Goal: Task Accomplishment & Management: Manage account settings

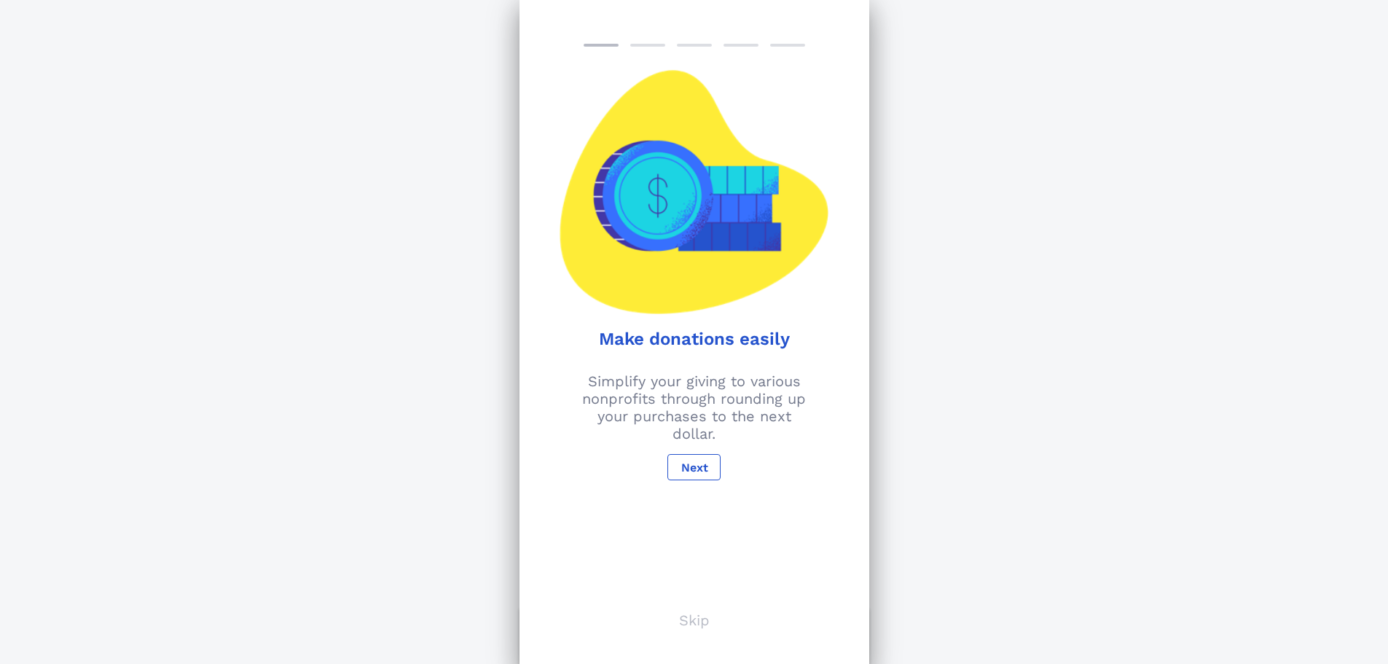
click at [694, 628] on p "Skip" at bounding box center [694, 620] width 31 height 17
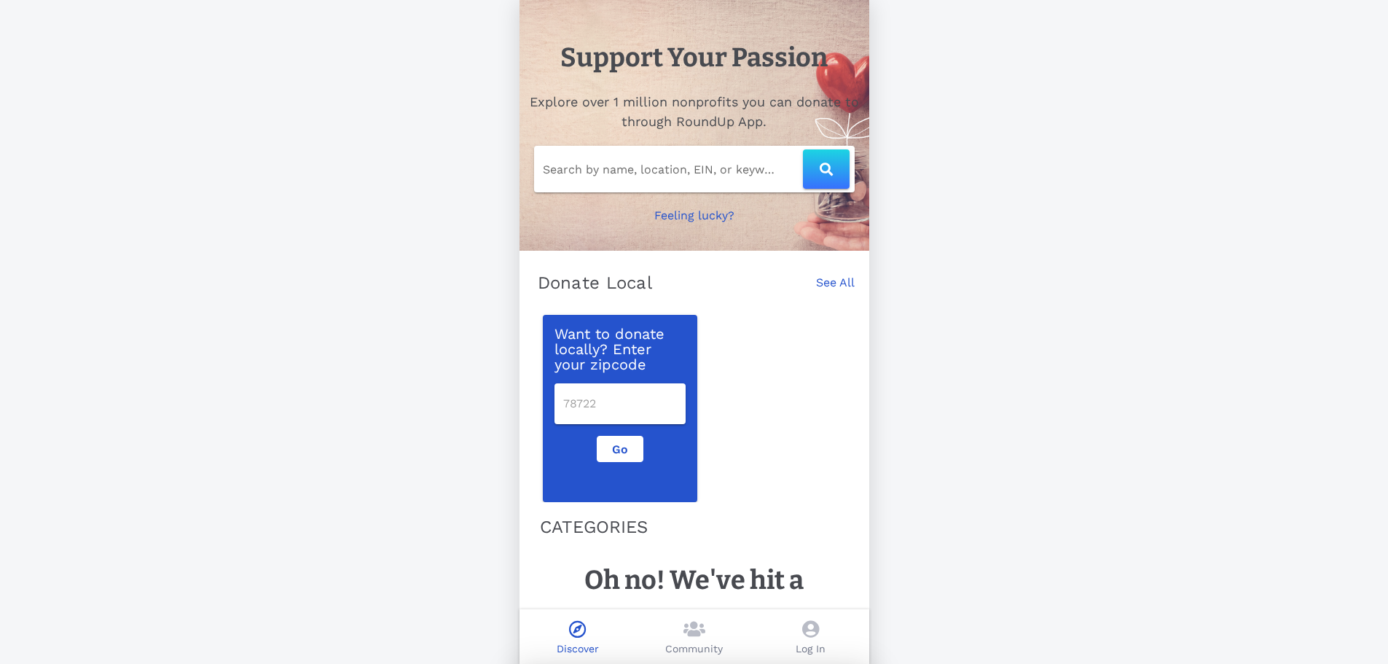
click at [695, 622] on icon at bounding box center [695, 628] width 22 height 17
click at [676, 174] on input "Search by name, location, EIN, or keyword" at bounding box center [673, 168] width 260 height 23
click at [686, 160] on input "text" at bounding box center [673, 168] width 260 height 23
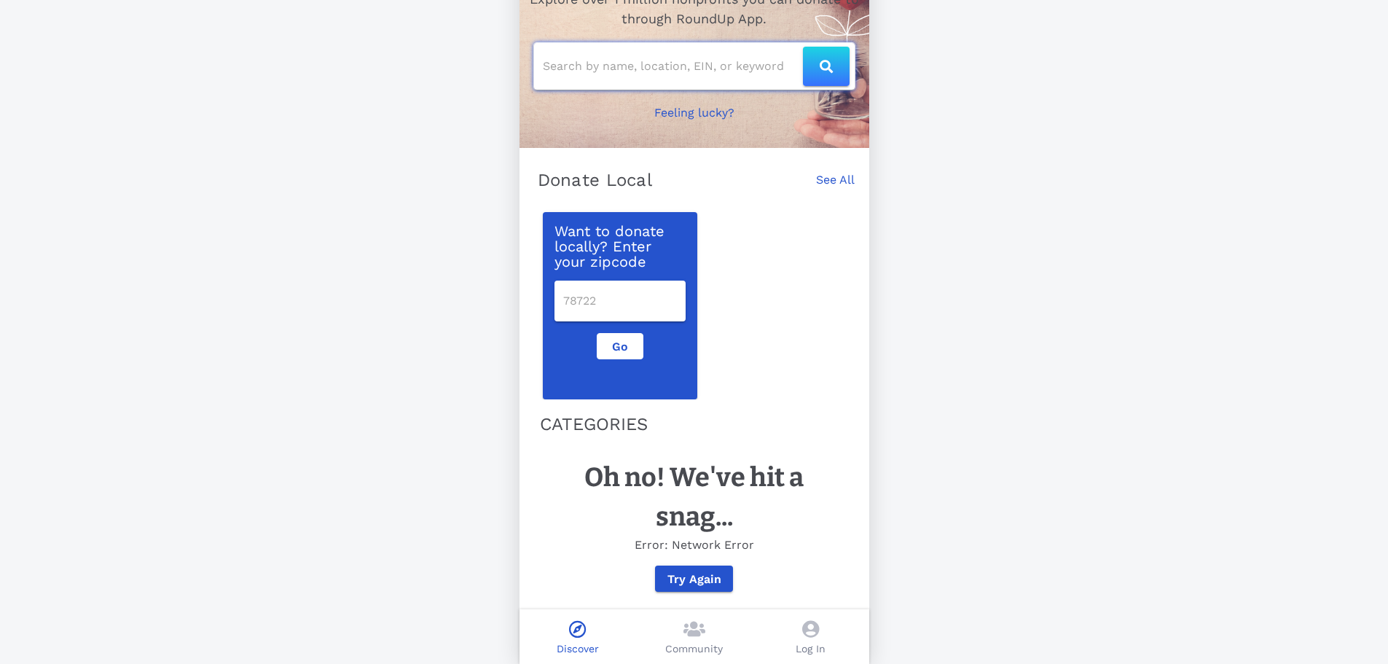
click at [652, 55] on input "text" at bounding box center [673, 66] width 260 height 23
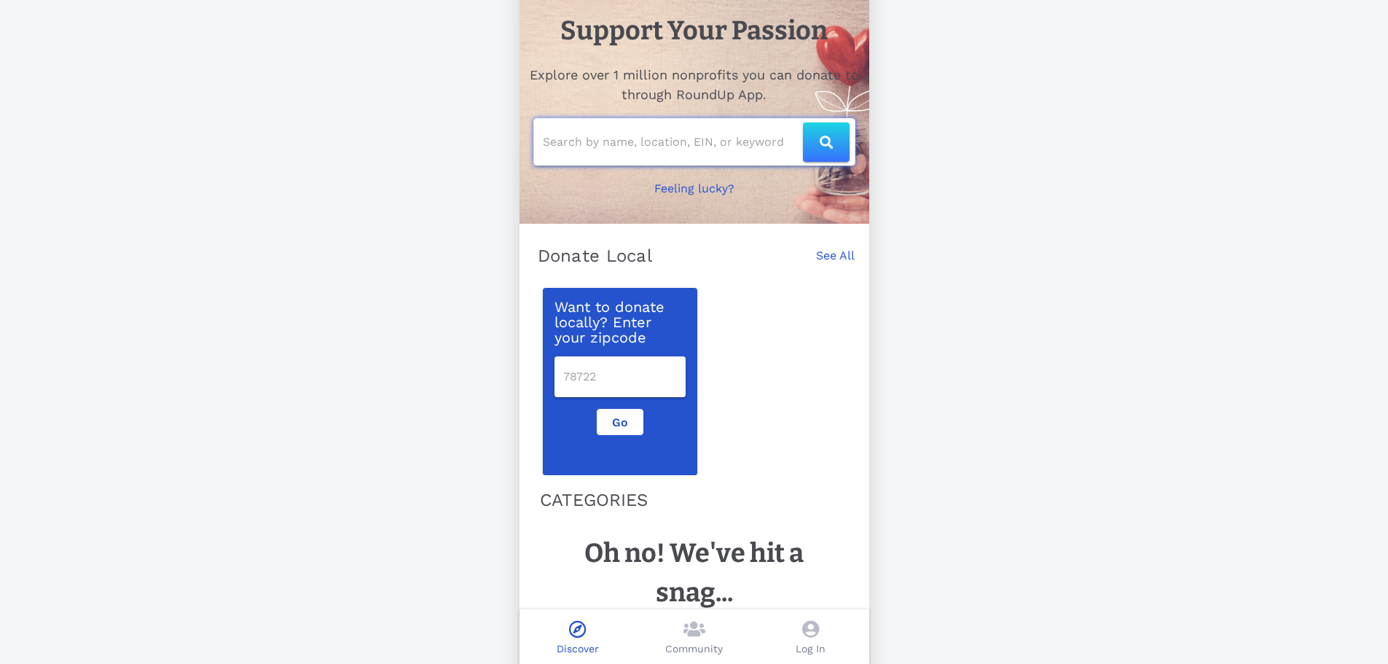
scroll to position [20, 0]
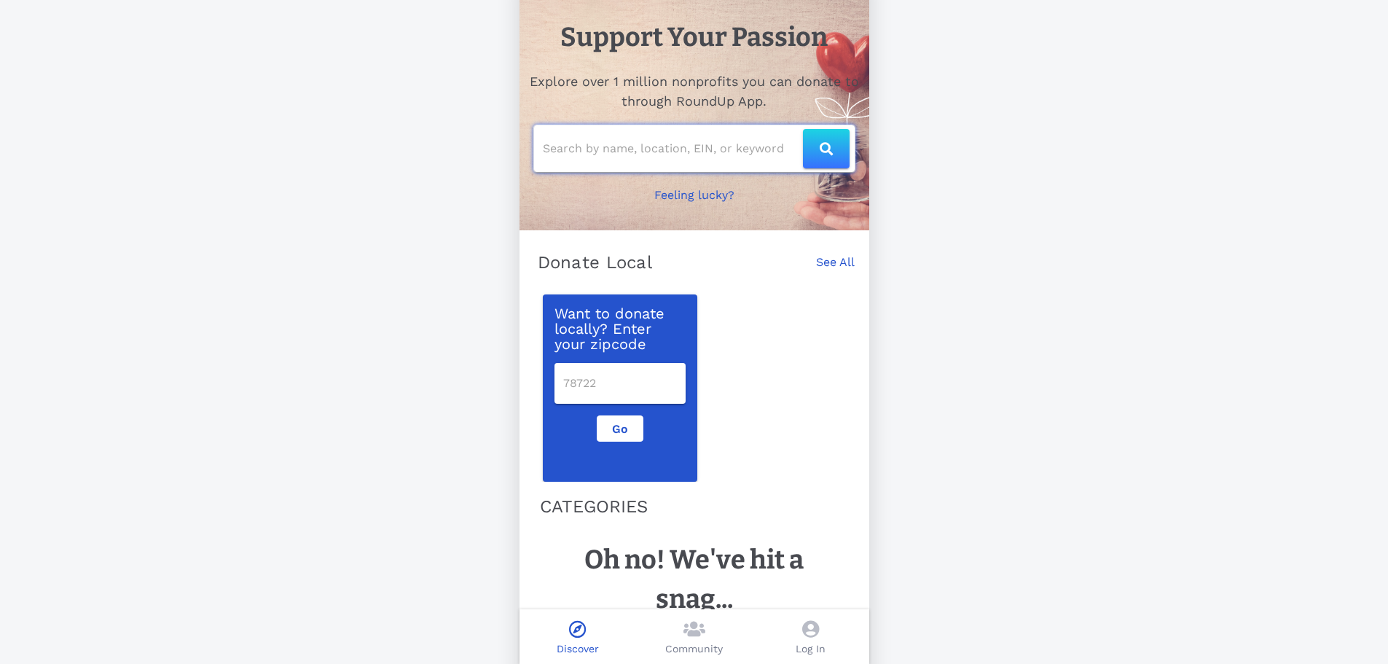
click at [644, 146] on input "text" at bounding box center [673, 148] width 260 height 23
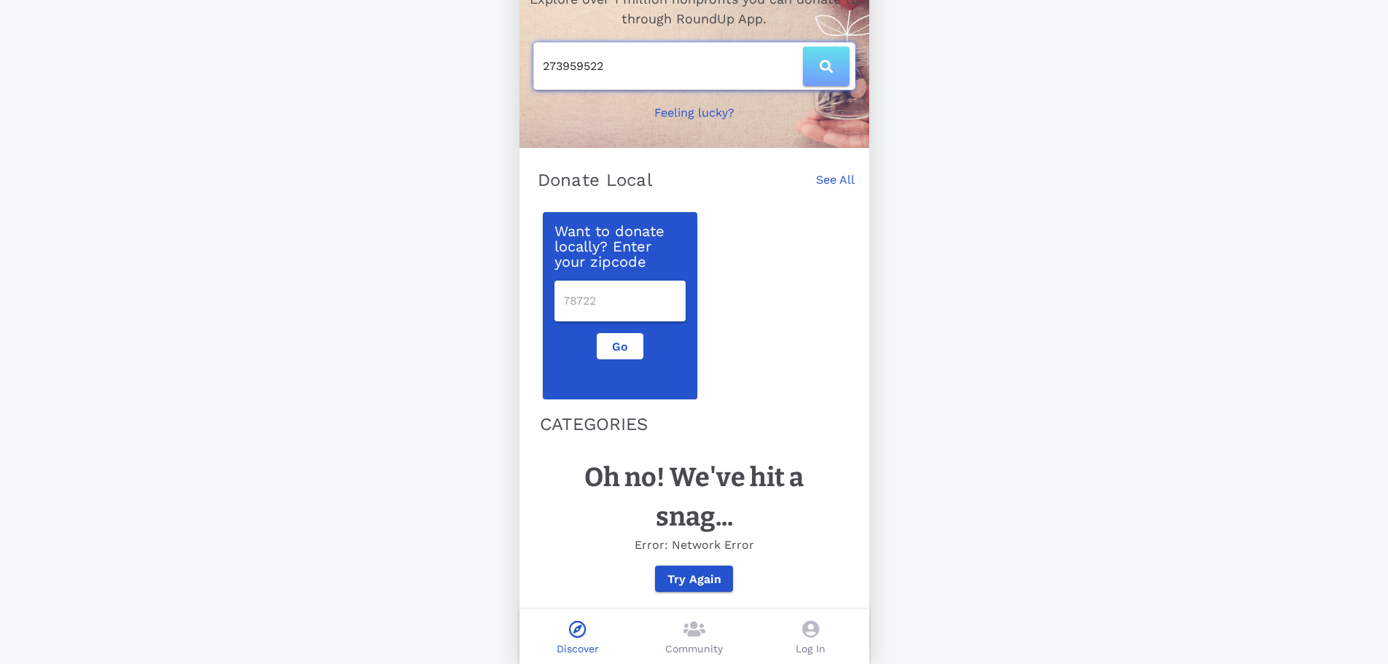
click at [818, 60] on span "button" at bounding box center [826, 66] width 17 height 13
type input "273959522"
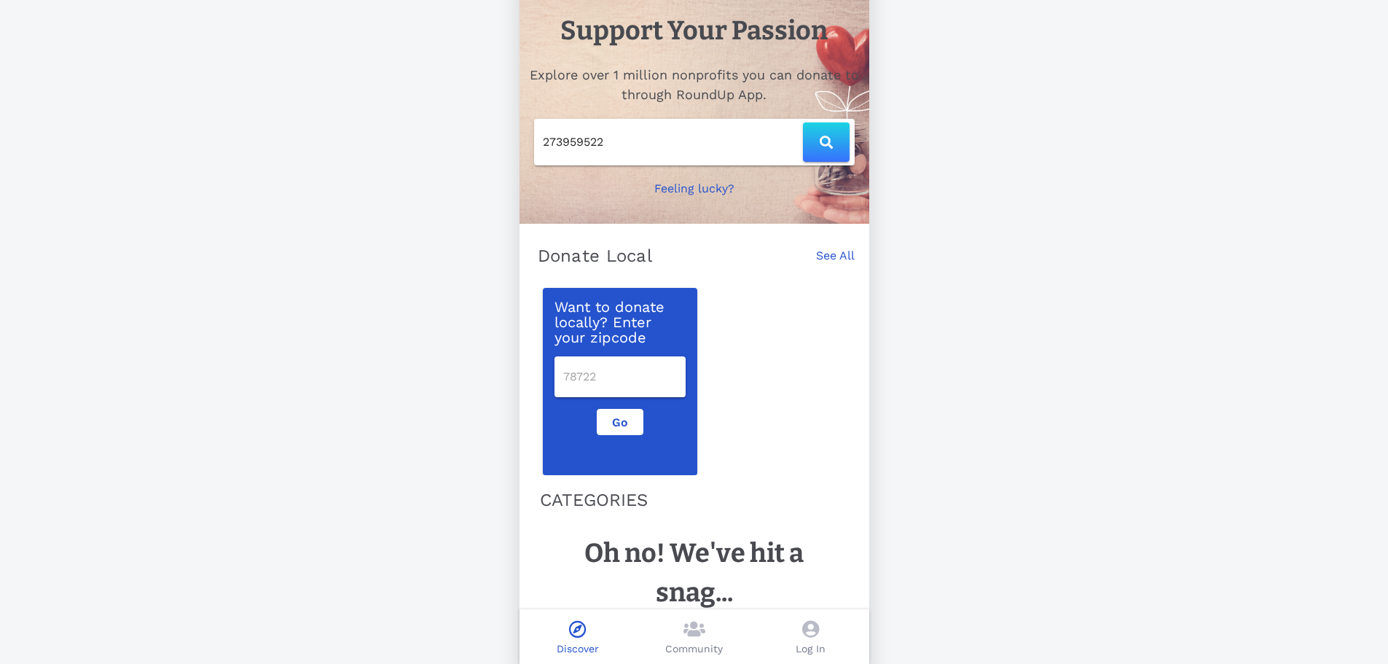
scroll to position [20, 0]
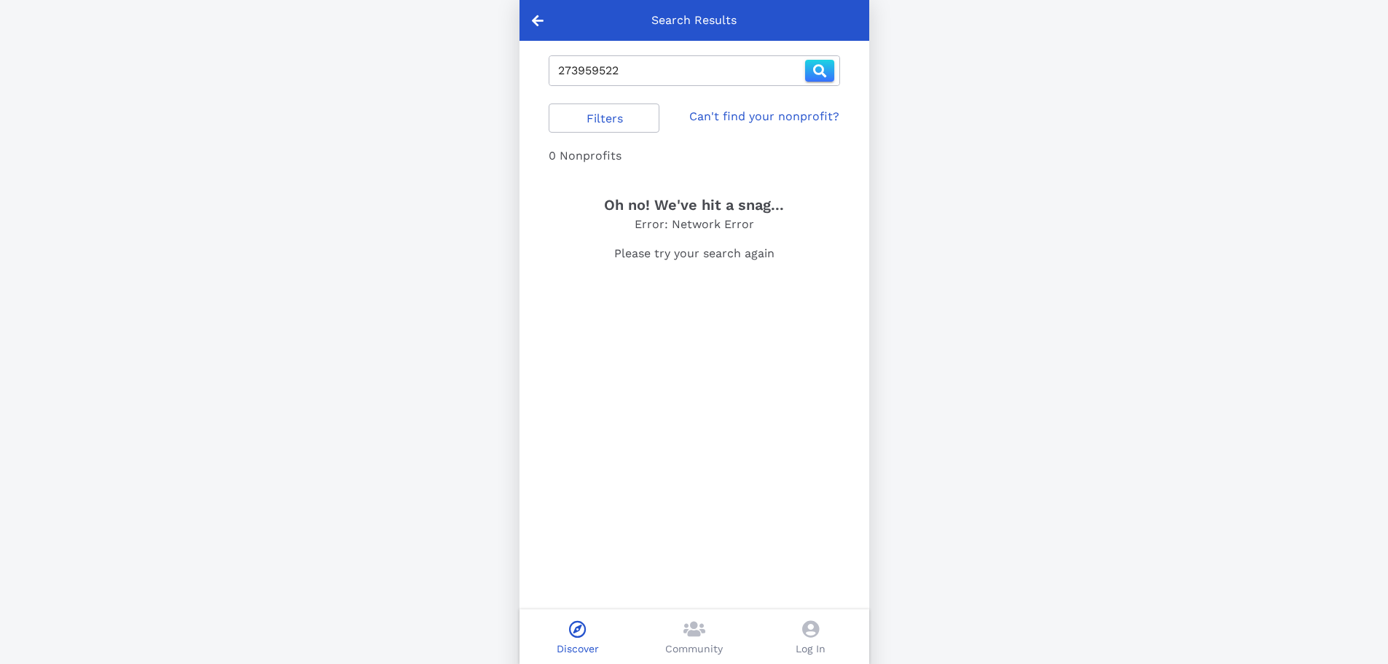
drag, startPoint x: 572, startPoint y: 71, endPoint x: 609, endPoint y: 85, distance: 39.0
click at [571, 71] on input "273959522" at bounding box center [681, 70] width 247 height 23
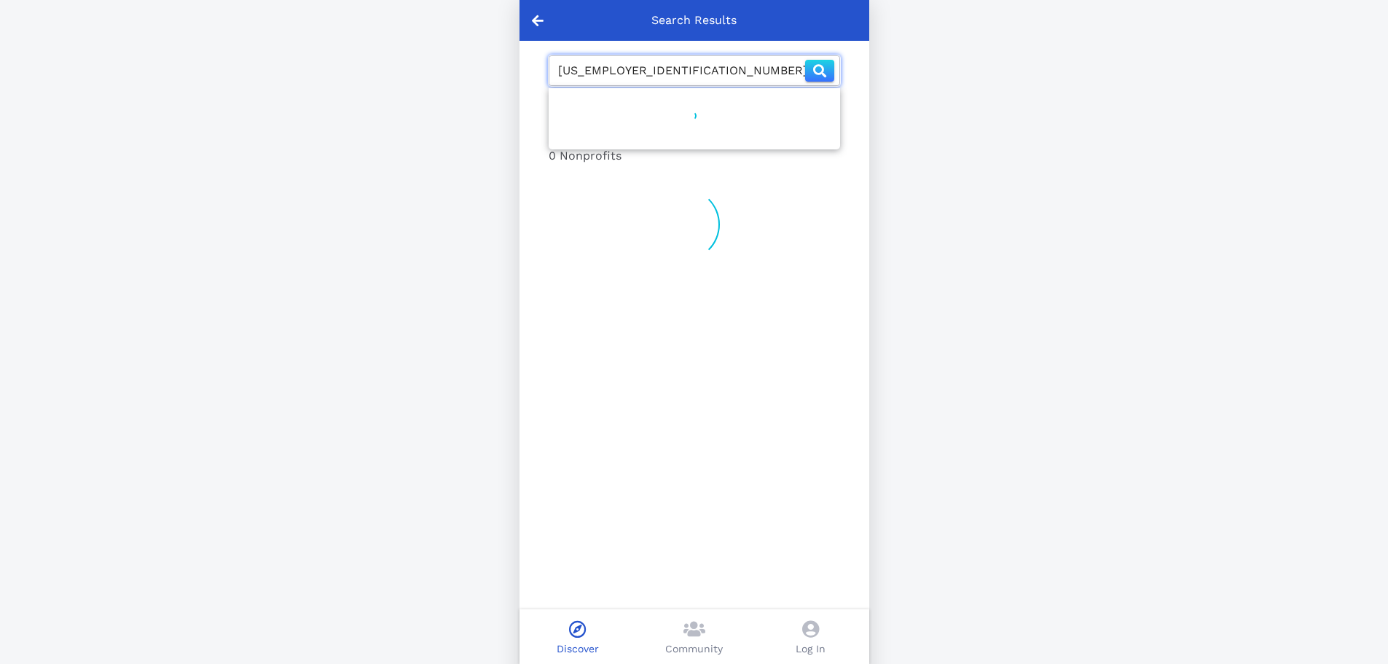
type input "[US_EMPLOYER_IDENTIFICATION_NUMBER]"
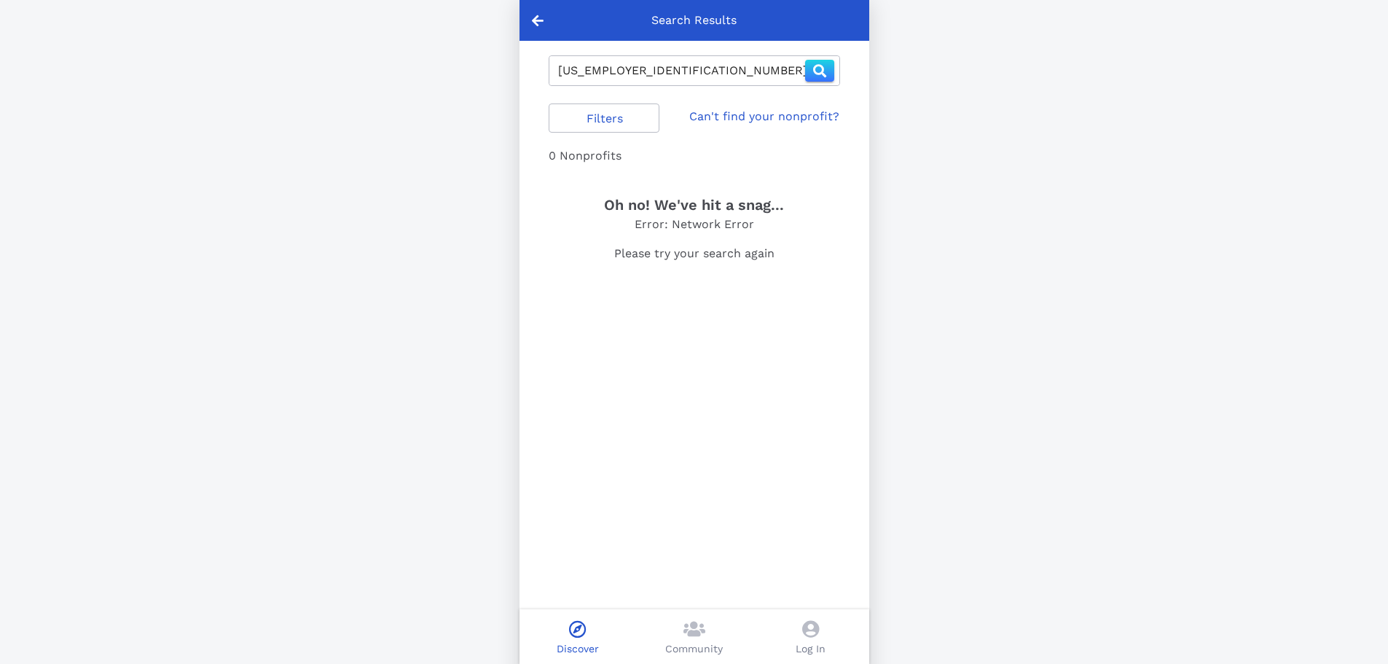
click at [772, 117] on link "Can't find your nonprofit?" at bounding box center [765, 116] width 150 height 17
click at [675, 74] on input "[US_EMPLOYER_IDENTIFICATION_NUMBER]" at bounding box center [681, 70] width 247 height 23
click at [405, 85] on div "Search Results [US_EMPLOYER_IDENTIFICATION_NUMBER] Filters Can't find your nonp…" at bounding box center [694, 362] width 1388 height 724
type input "\"
type input "organic pharmacy"
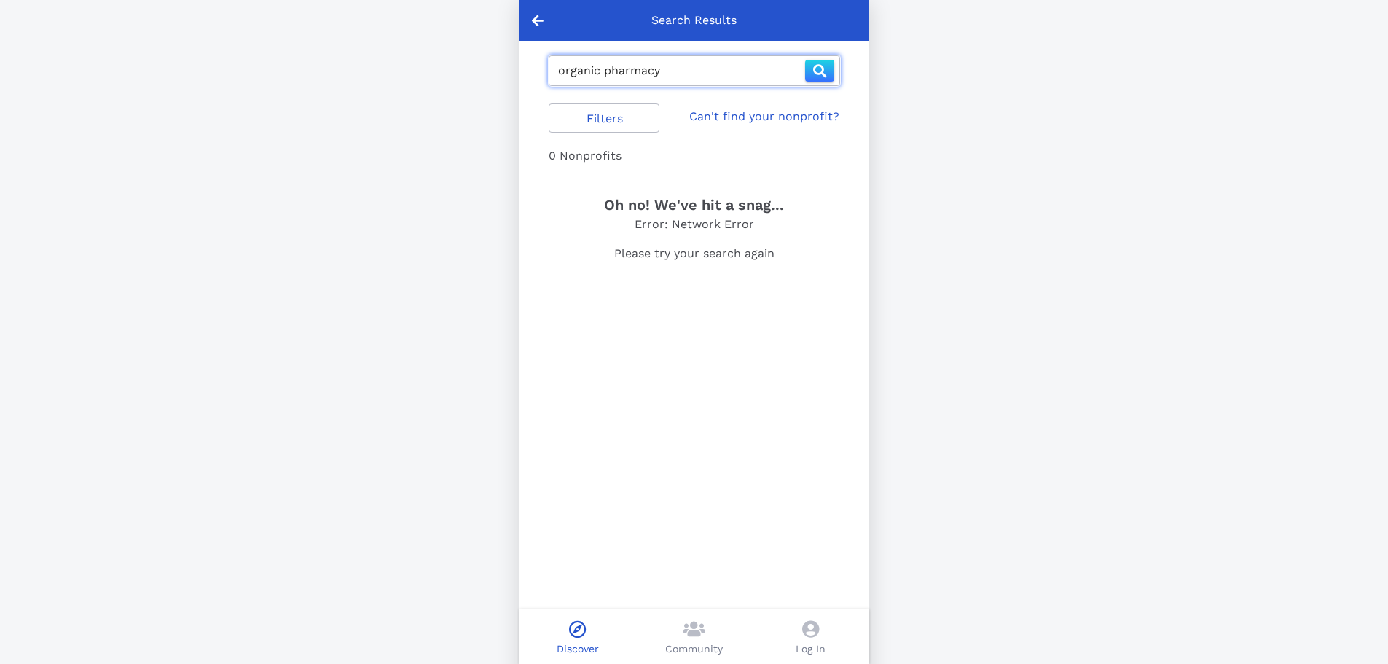
click at [802, 636] on icon at bounding box center [810, 628] width 17 height 17
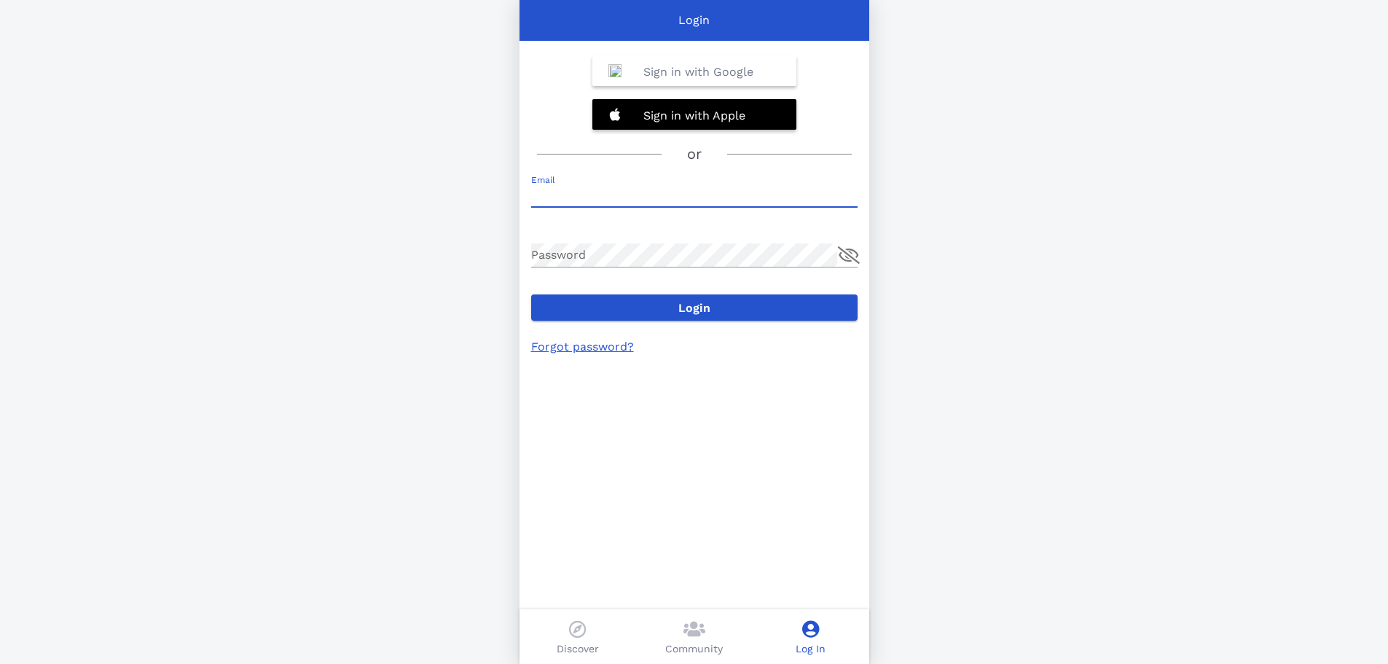
click at [601, 192] on input "Email" at bounding box center [694, 195] width 327 height 23
type input "[EMAIL_ADDRESS][DOMAIN_NAME]"
click at [593, 346] on link "Forgot password?" at bounding box center [582, 347] width 103 height 14
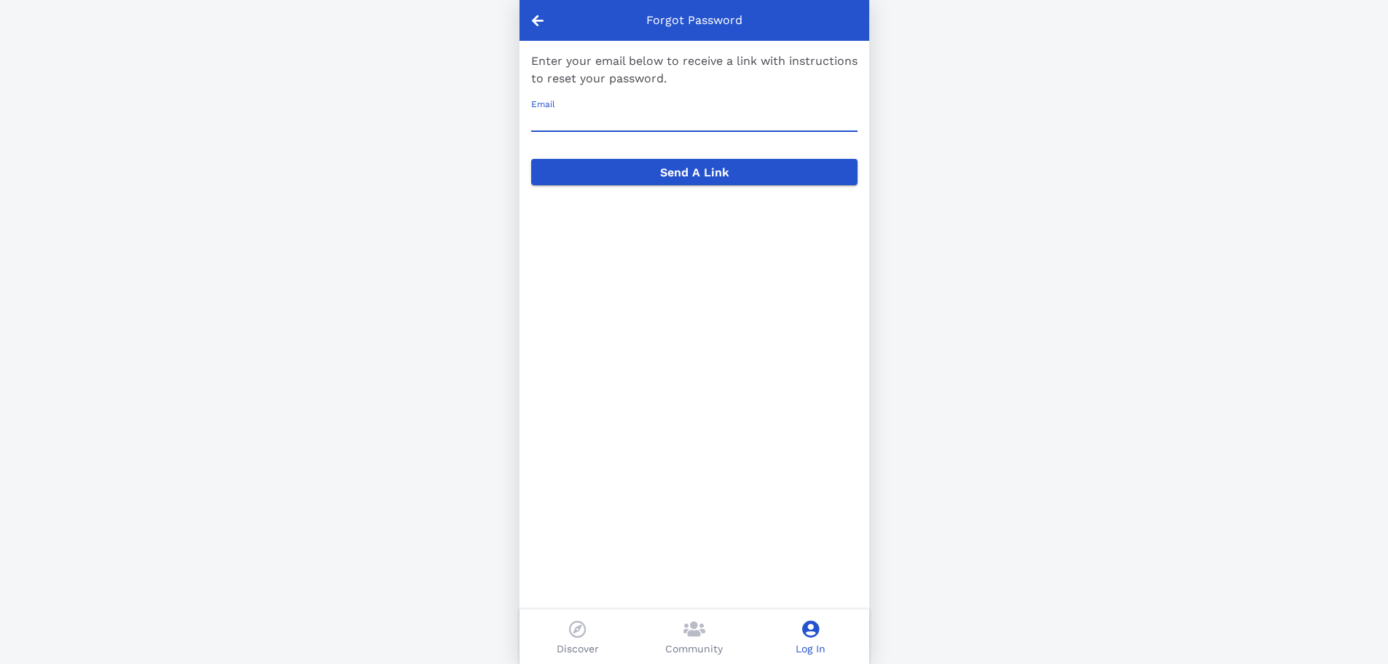
click at [610, 117] on input "Email" at bounding box center [694, 119] width 327 height 23
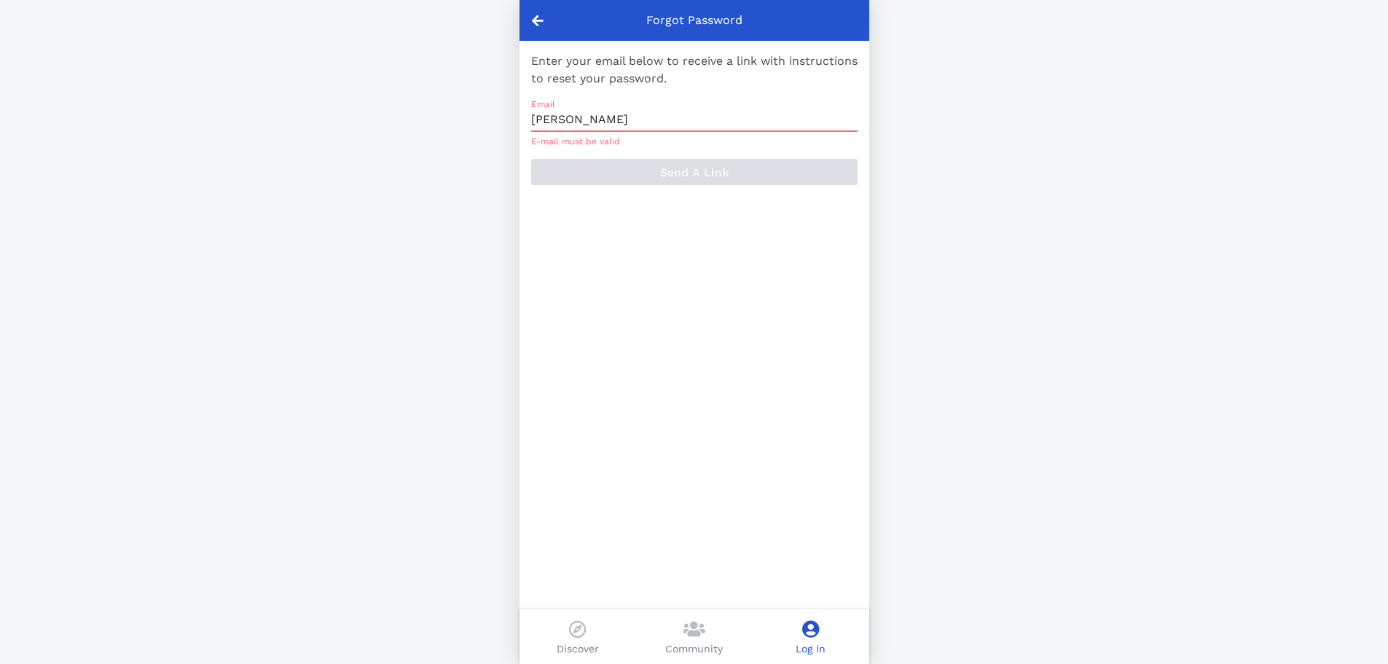
type input "[EMAIL_ADDRESS][DOMAIN_NAME]"
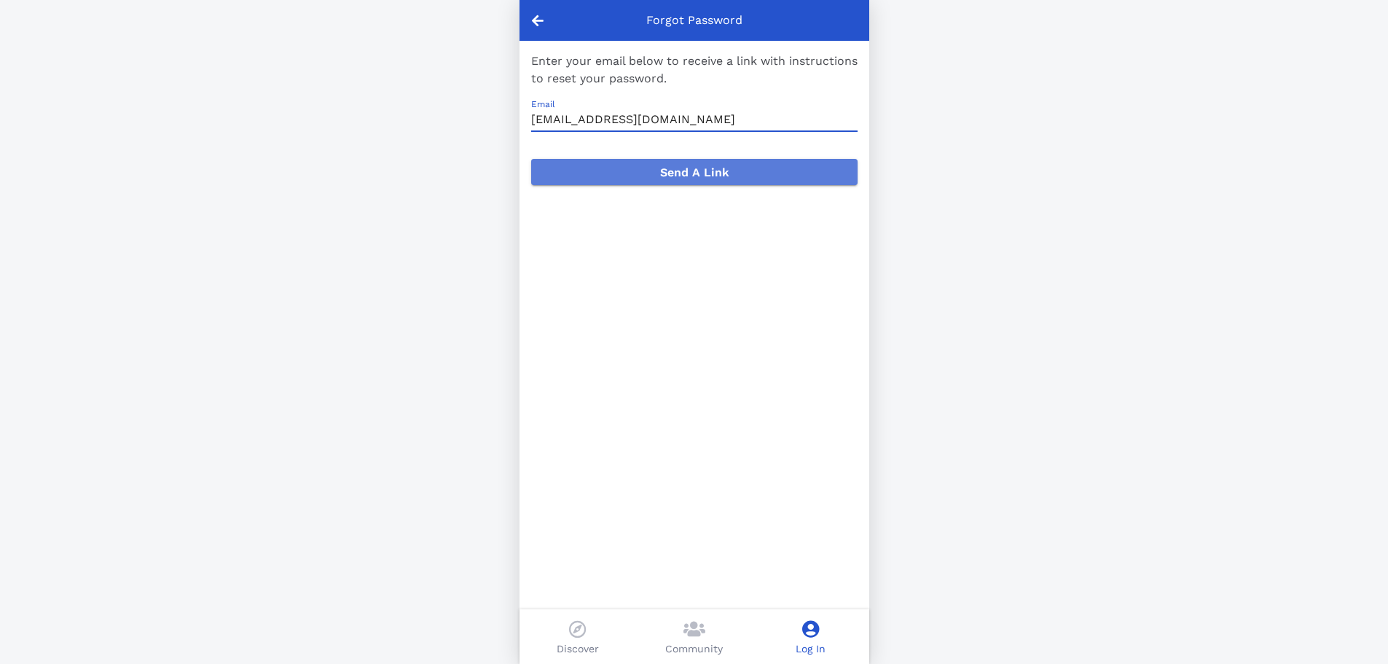
click at [698, 172] on span "Send A Link" at bounding box center [694, 172] width 303 height 14
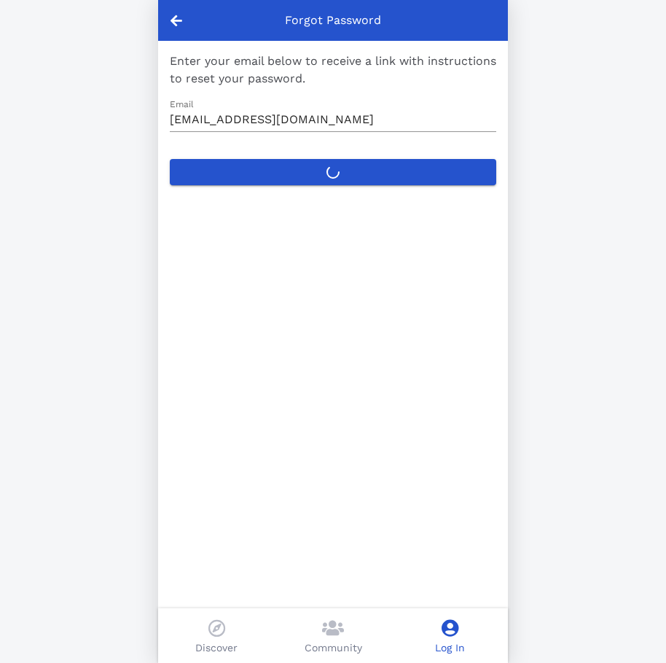
click at [297, 171] on label "Send A Link" at bounding box center [333, 172] width 327 height 26
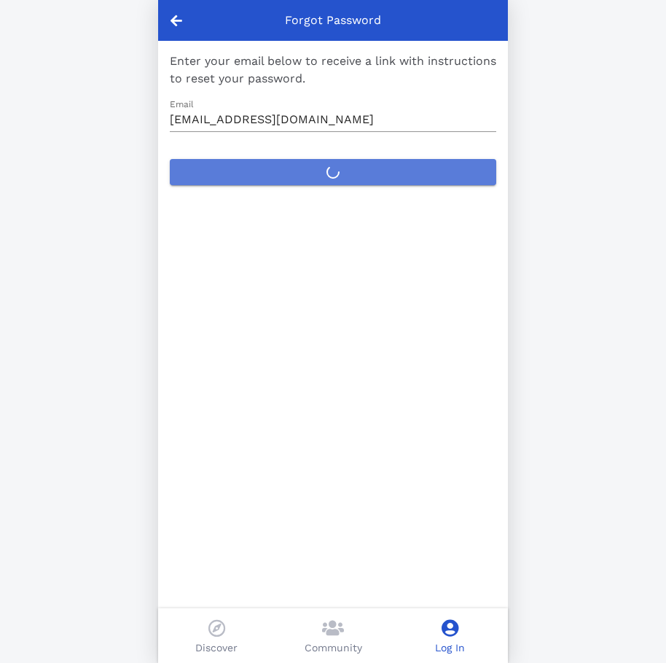
click at [297, 171] on button "Send A Link" at bounding box center [333, 172] width 327 height 26
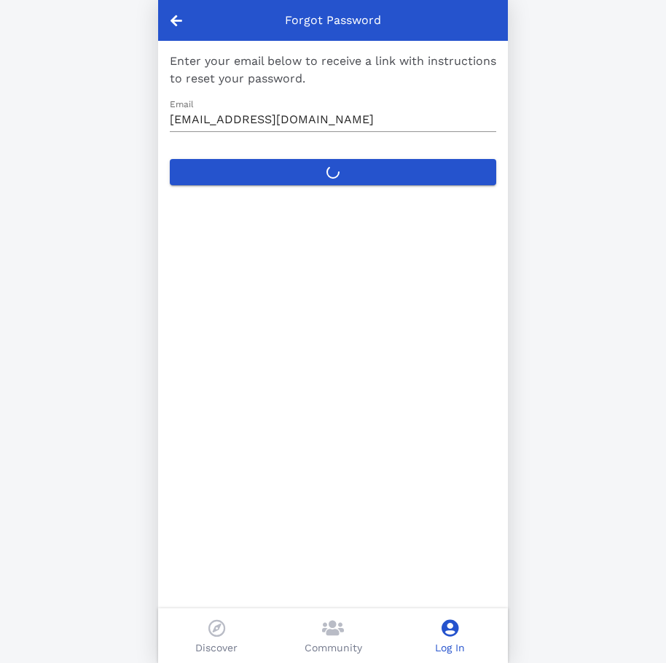
click at [356, 184] on label "Send A Link" at bounding box center [333, 172] width 327 height 26
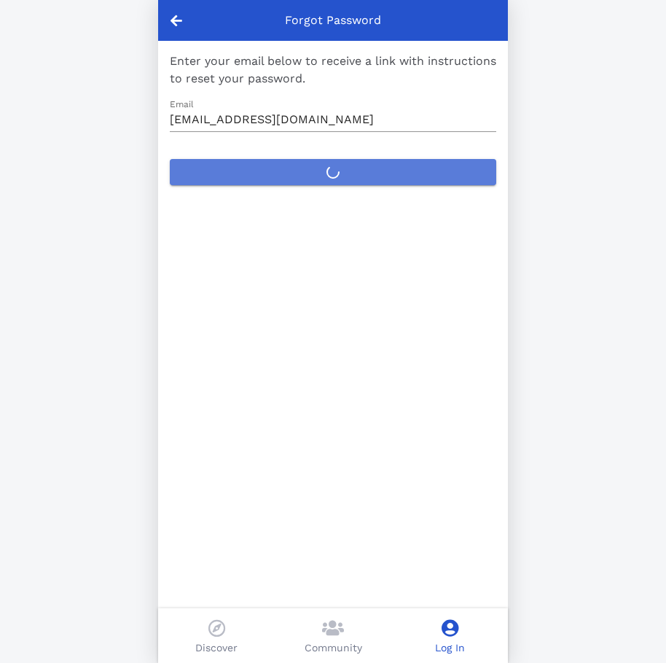
click at [356, 184] on button "Send A Link" at bounding box center [333, 172] width 327 height 26
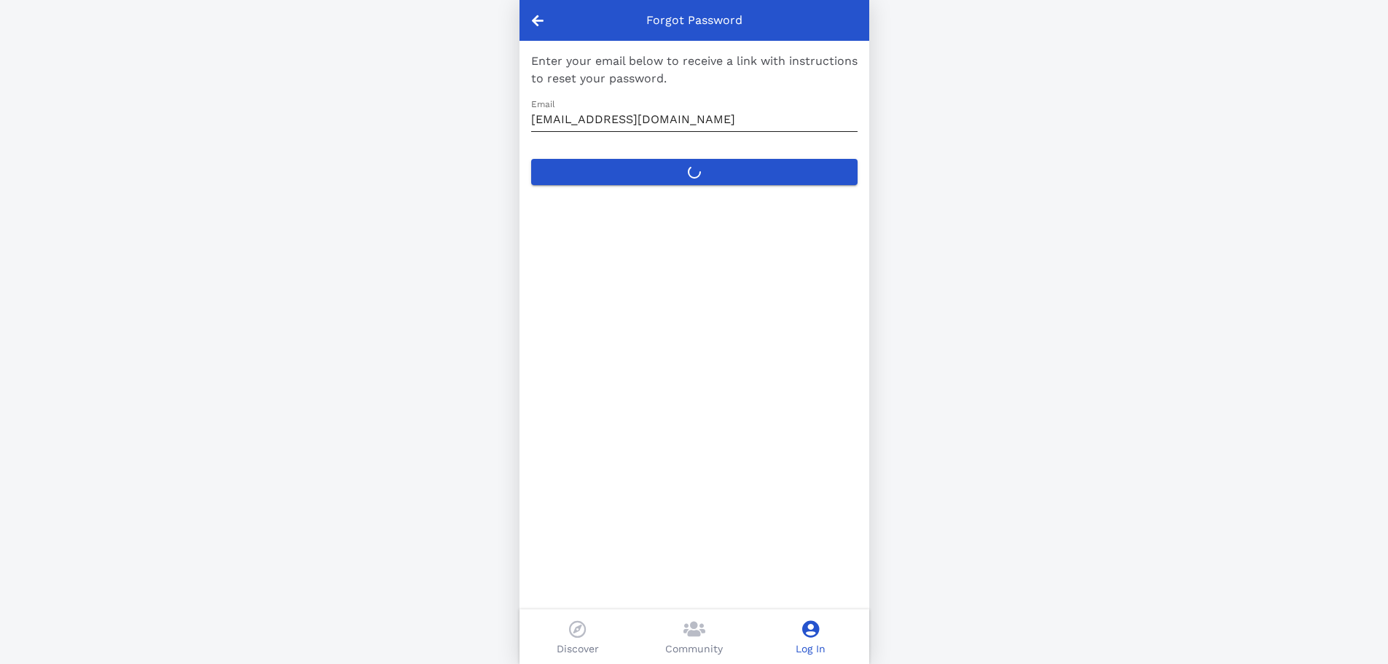
drag, startPoint x: 704, startPoint y: 168, endPoint x: 665, endPoint y: 147, distance: 45.0
click at [705, 168] on label "Send A Link" at bounding box center [694, 172] width 327 height 26
click at [705, 168] on button "Send A Link" at bounding box center [694, 172] width 327 height 26
click at [532, 23] on icon at bounding box center [538, 20] width 12 height 13
